Goal: Task Accomplishment & Management: Manage account settings

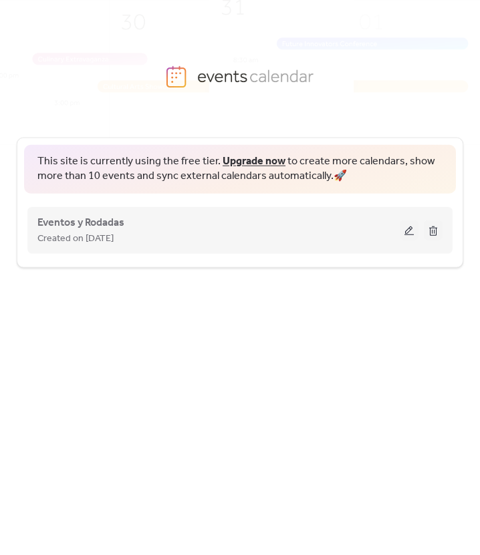
click at [404, 230] on button at bounding box center [409, 230] width 19 height 20
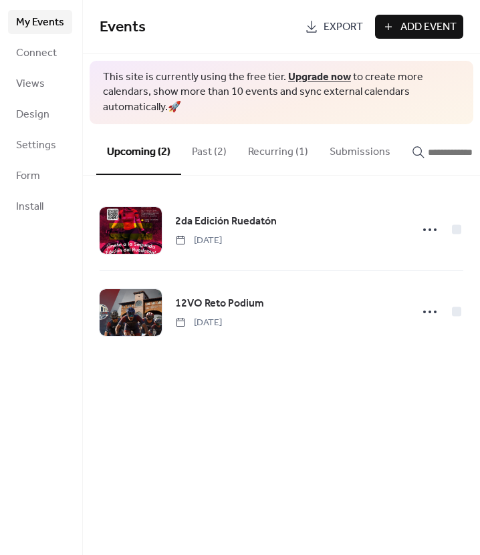
click at [224, 155] on button "Past (2)" at bounding box center [209, 148] width 56 height 49
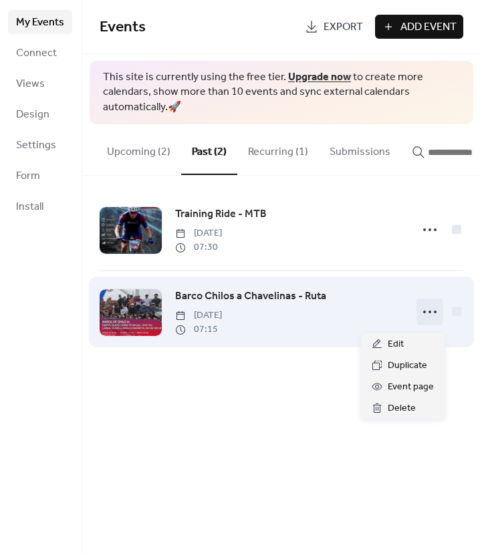
click at [427, 309] on icon at bounding box center [429, 311] width 21 height 21
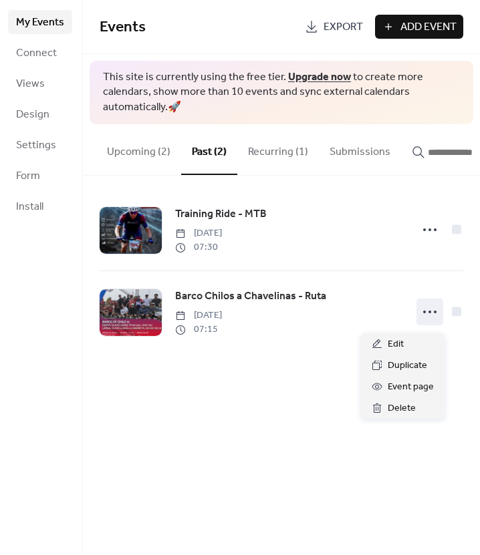
click at [405, 420] on div "Events Export Add Event This site is currently using the free tier. Upgrade now…" at bounding box center [281, 277] width 397 height 555
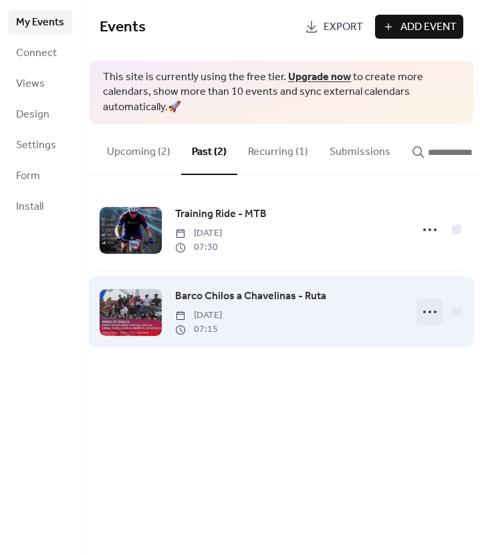
click at [430, 315] on icon at bounding box center [429, 311] width 21 height 21
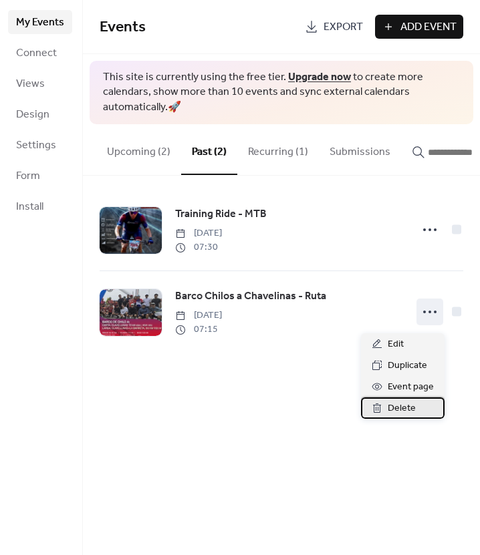
click at [412, 410] on span "Delete" at bounding box center [402, 409] width 28 height 16
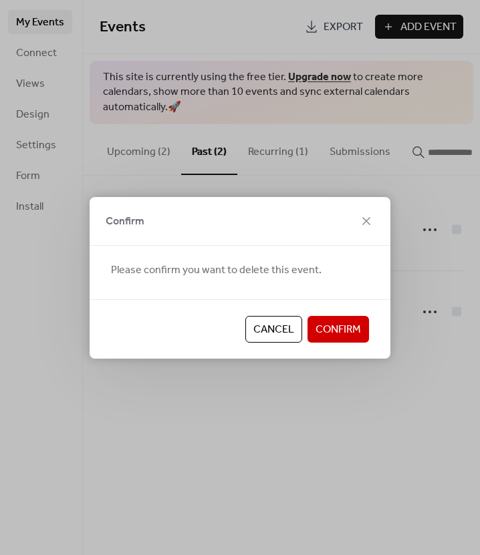
click at [351, 328] on span "Confirm" at bounding box center [337, 330] width 45 height 16
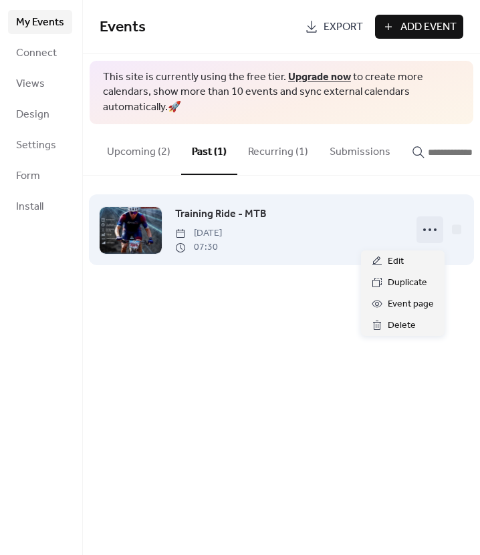
click at [430, 229] on icon at bounding box center [429, 229] width 21 height 21
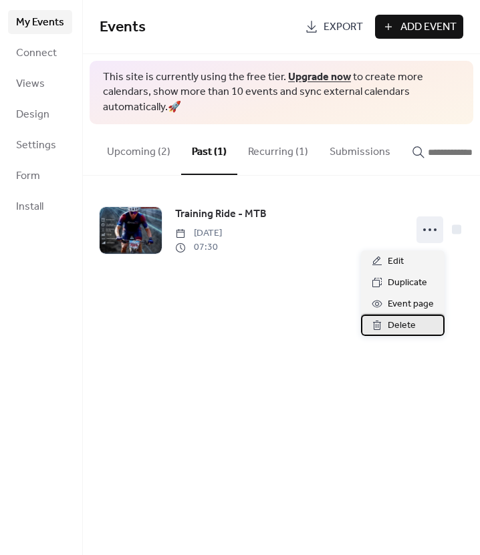
click at [393, 319] on span "Delete" at bounding box center [402, 326] width 28 height 16
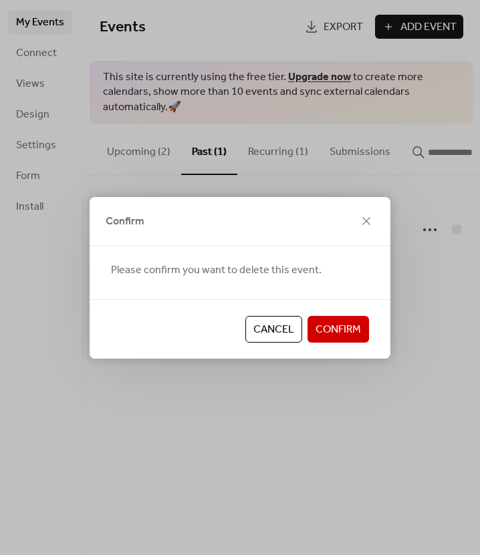
click at [350, 325] on span "Confirm" at bounding box center [337, 330] width 45 height 16
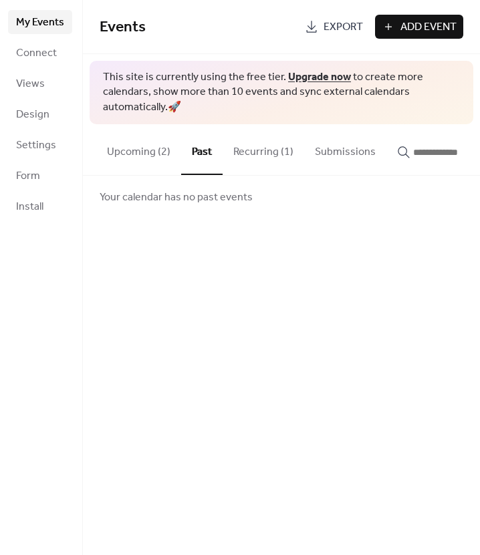
click at [146, 151] on button "Upcoming (2)" at bounding box center [138, 148] width 85 height 49
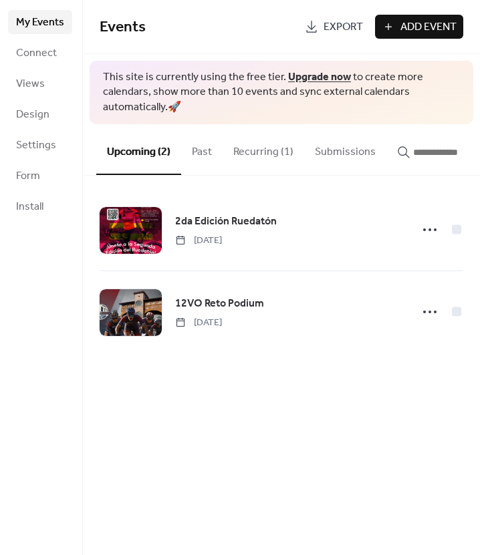
click at [240, 152] on button "Recurring (1)" at bounding box center [263, 148] width 82 height 49
